Goal: Transaction & Acquisition: Purchase product/service

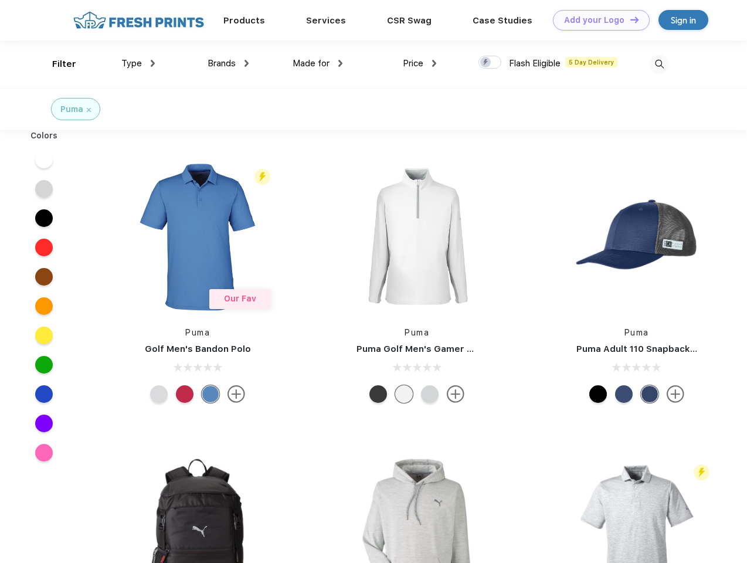
click at [597, 20] on link "Add your Logo Design Tool" at bounding box center [601, 20] width 97 height 21
click at [0, 0] on div "Design Tool" at bounding box center [0, 0] width 0 height 0
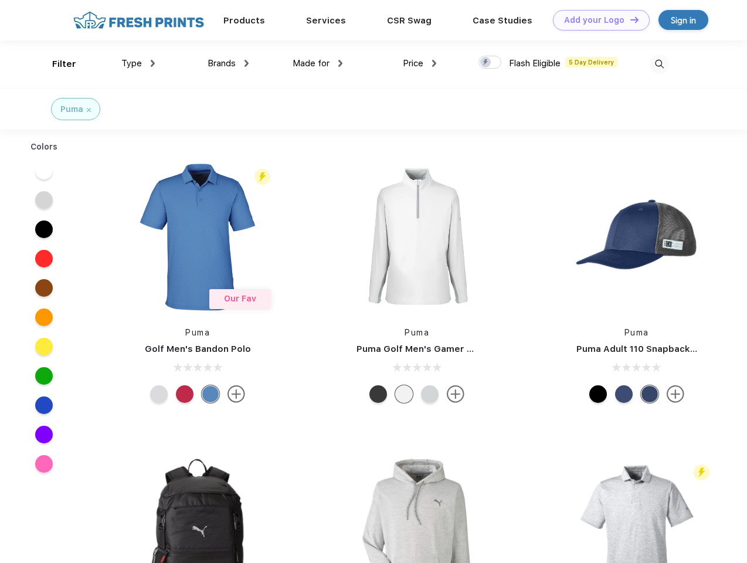
click at [629, 19] on link "Add your Logo Design Tool" at bounding box center [601, 20] width 97 height 21
click at [56, 64] on div "Filter" at bounding box center [64, 63] width 24 height 13
click at [138, 63] on span "Type" at bounding box center [131, 63] width 21 height 11
click at [228, 63] on span "Brands" at bounding box center [222, 63] width 28 height 11
click at [318, 63] on span "Made for" at bounding box center [311, 63] width 37 height 11
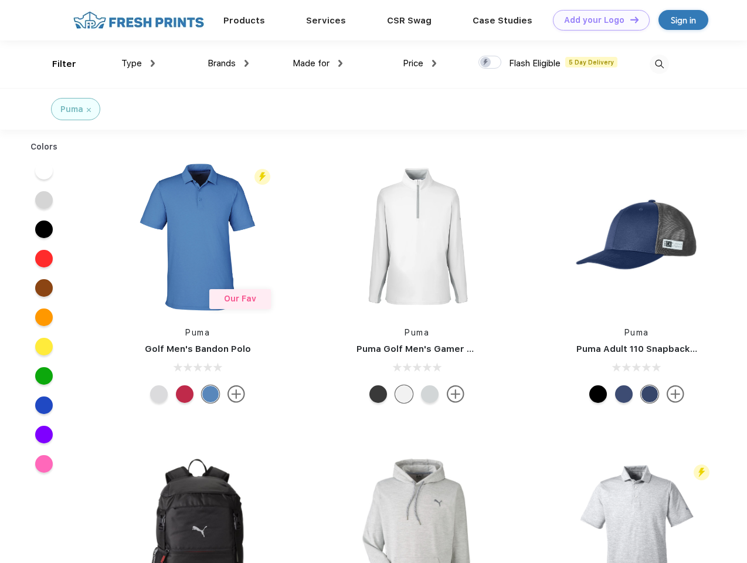
click at [420, 63] on span "Price" at bounding box center [413, 63] width 21 height 11
click at [490, 63] on div at bounding box center [490, 62] width 23 height 13
click at [486, 63] on input "checkbox" at bounding box center [483, 59] width 8 height 8
click at [659, 64] on img at bounding box center [659, 64] width 19 height 19
